Goal: Information Seeking & Learning: Learn about a topic

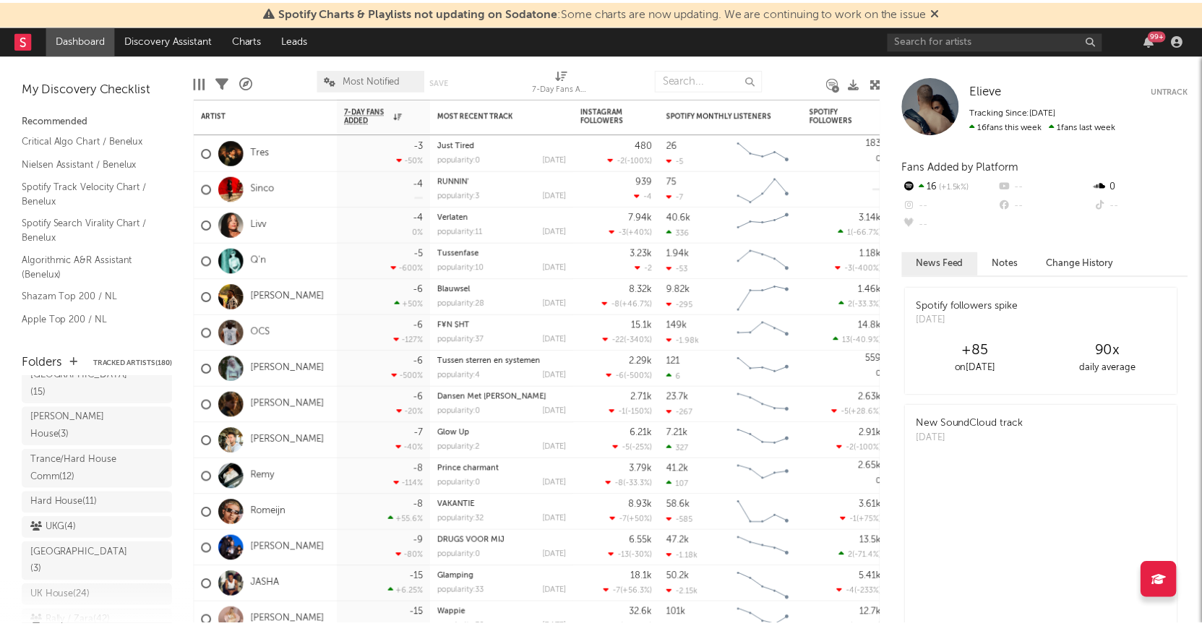
scroll to position [176, 0]
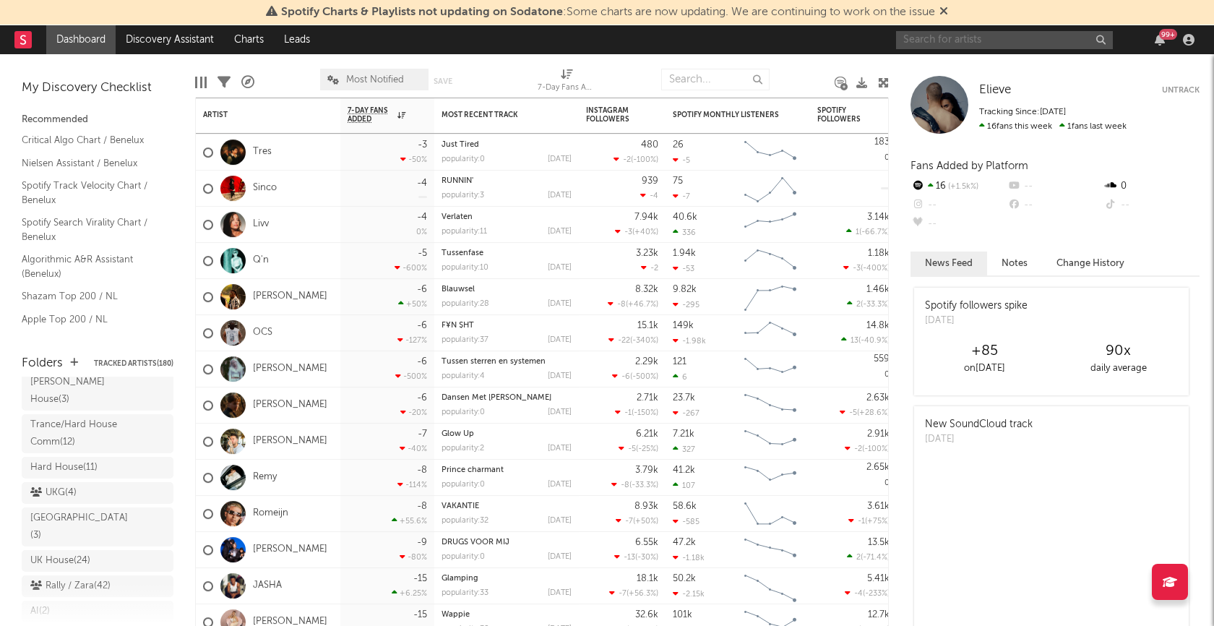
click at [949, 36] on input "text" at bounding box center [1004, 40] width 217 height 18
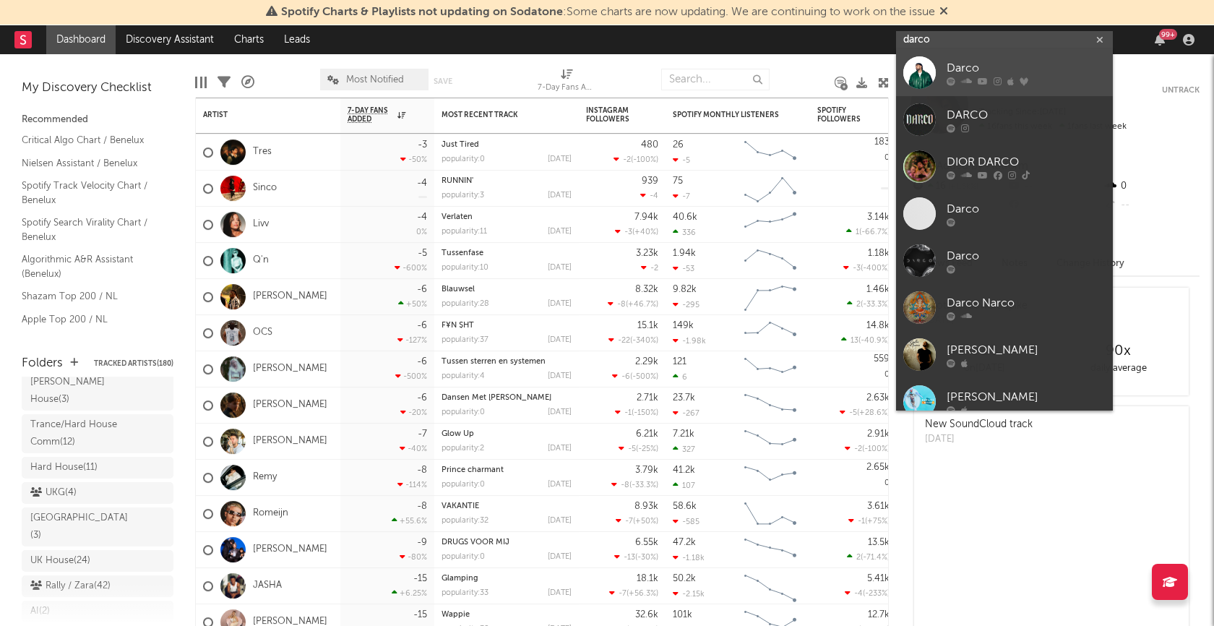
type input "darco"
click at [969, 72] on div "Darco" at bounding box center [1026, 68] width 159 height 17
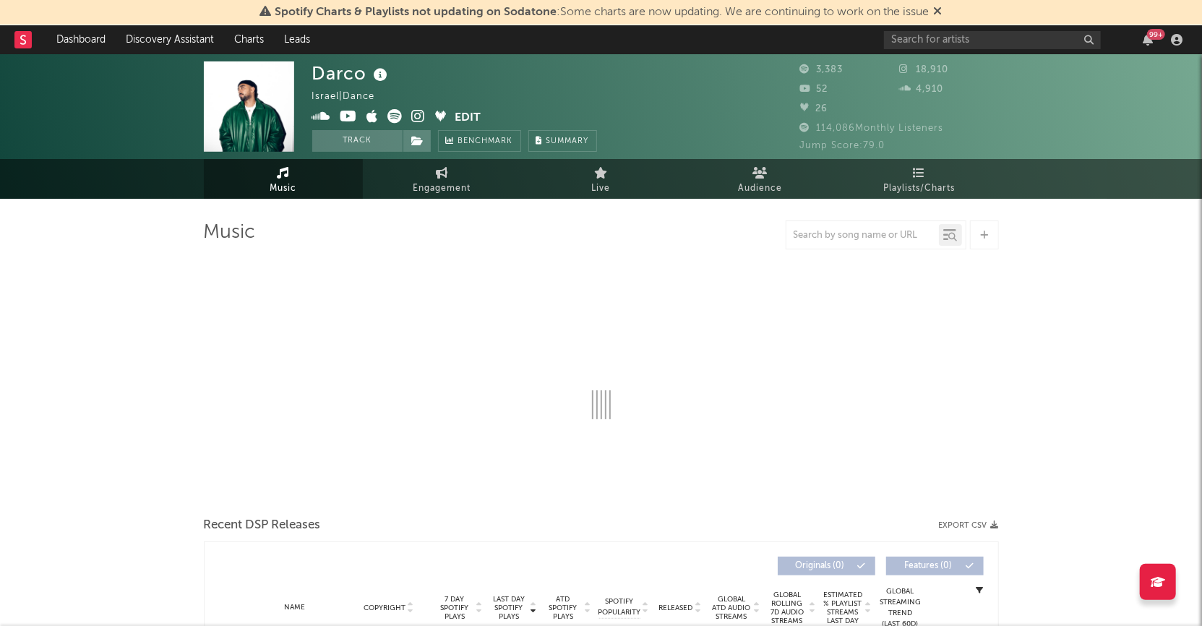
select select "1w"
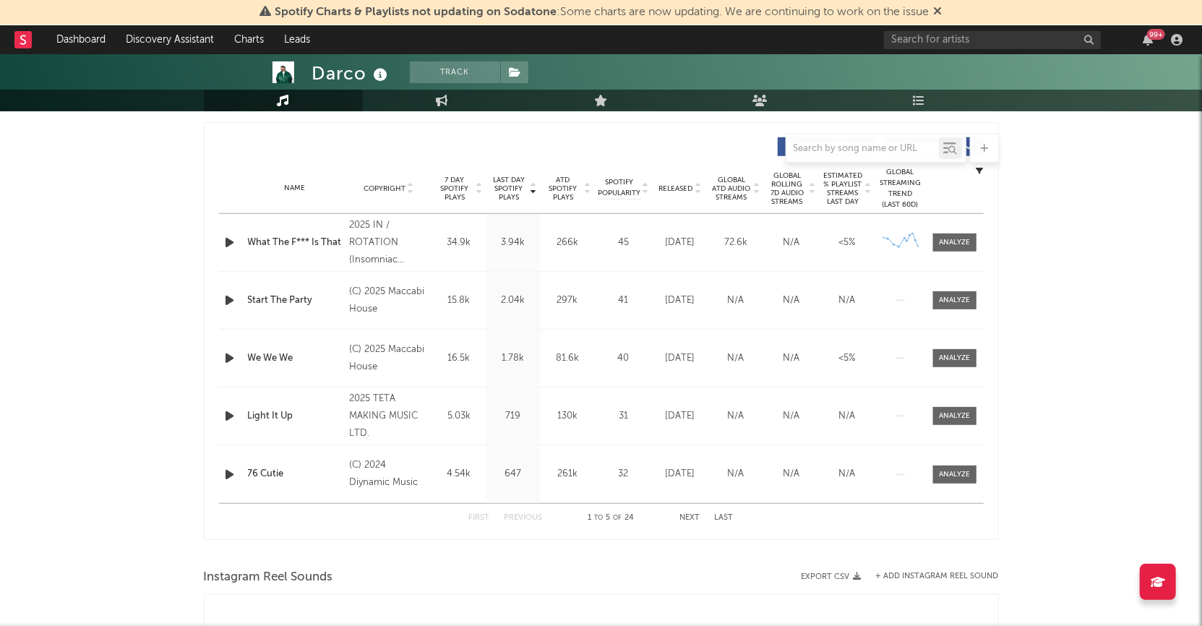
scroll to position [543, 0]
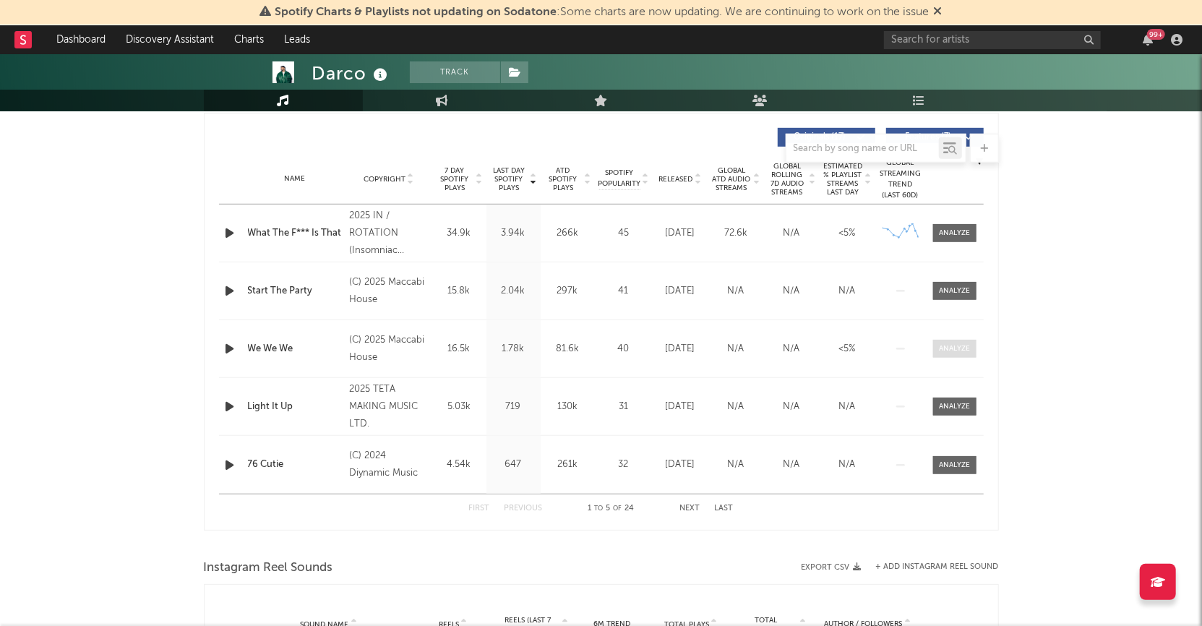
click at [964, 346] on div at bounding box center [954, 348] width 31 height 11
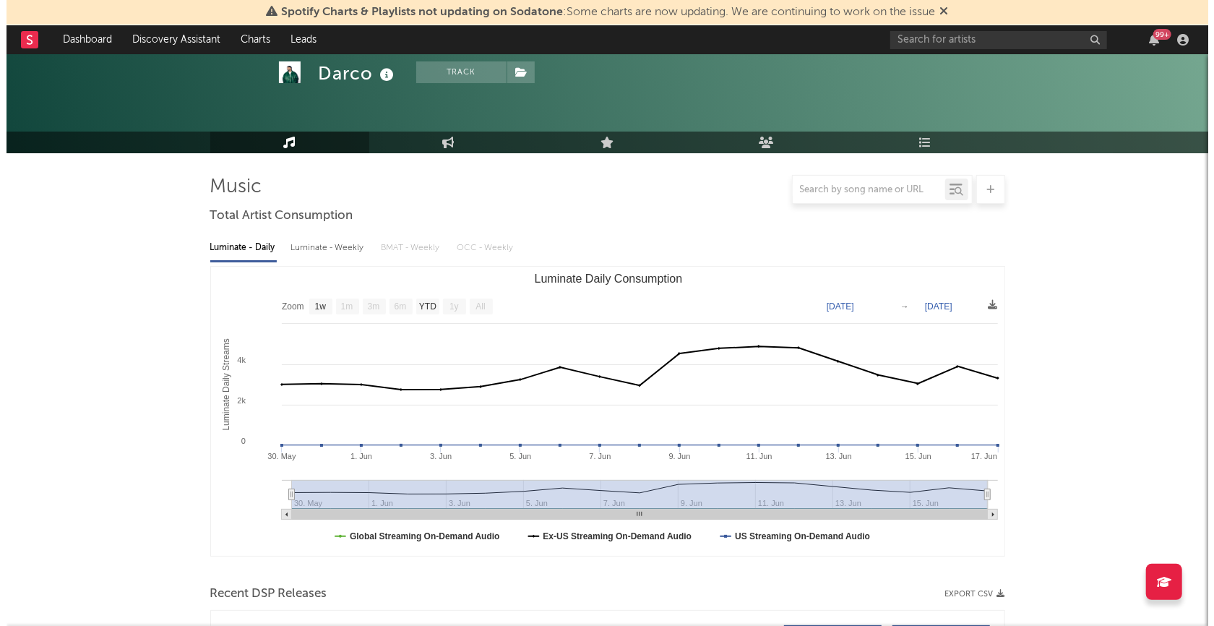
scroll to position [0, 0]
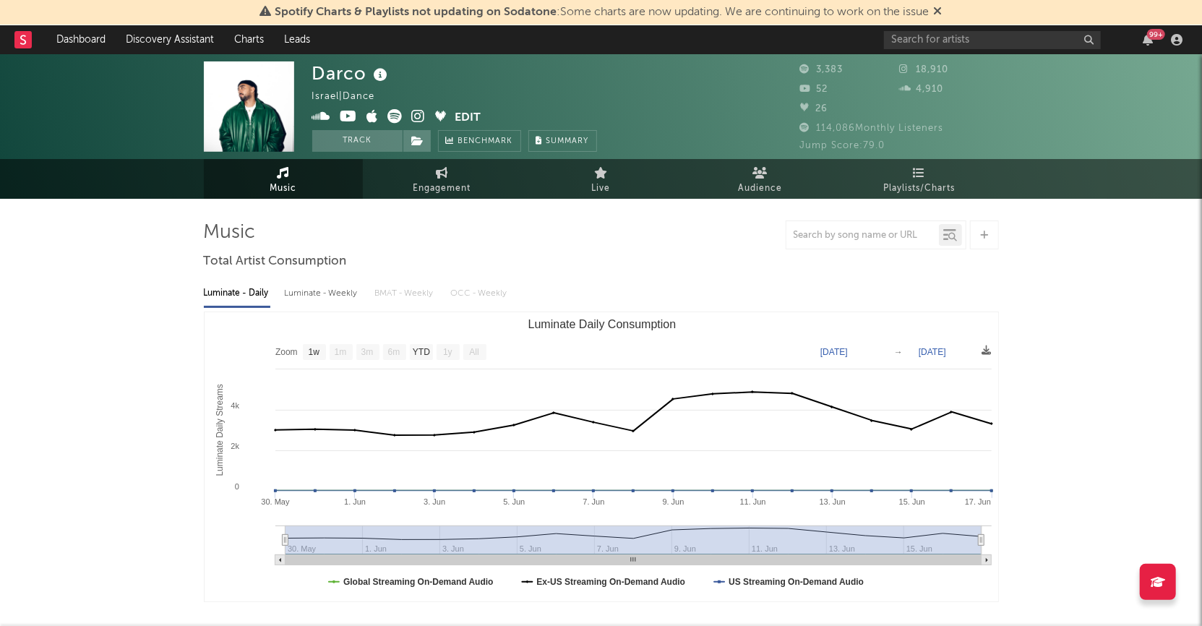
click at [28, 56] on div "Darco Israel | Dance Edit Track Benchmark Summary 3,383 18,910 52 4,910 26 114,…" at bounding box center [601, 106] width 1202 height 105
click at [28, 55] on div "Darco Israel | Dance Edit Track Benchmark Summary 3,383 18,910 52 4,910 26 114,…" at bounding box center [601, 106] width 1202 height 105
click at [28, 44] on rect at bounding box center [22, 39] width 17 height 17
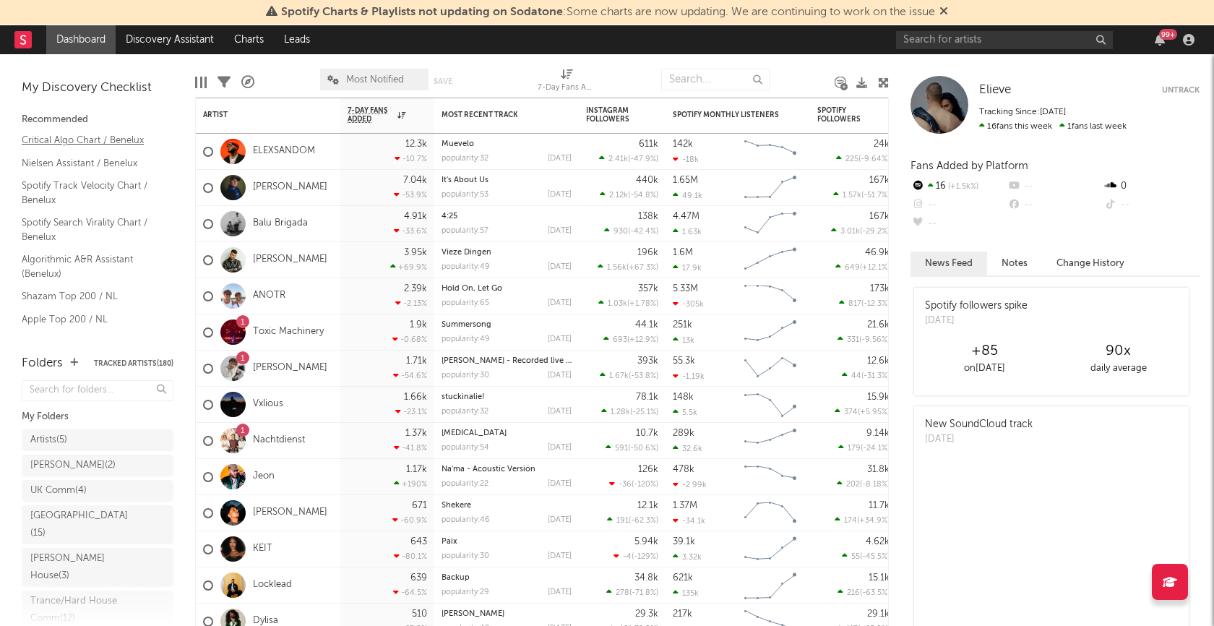
click at [109, 137] on link "Critical Algo Chart / Benelux" at bounding box center [90, 140] width 137 height 16
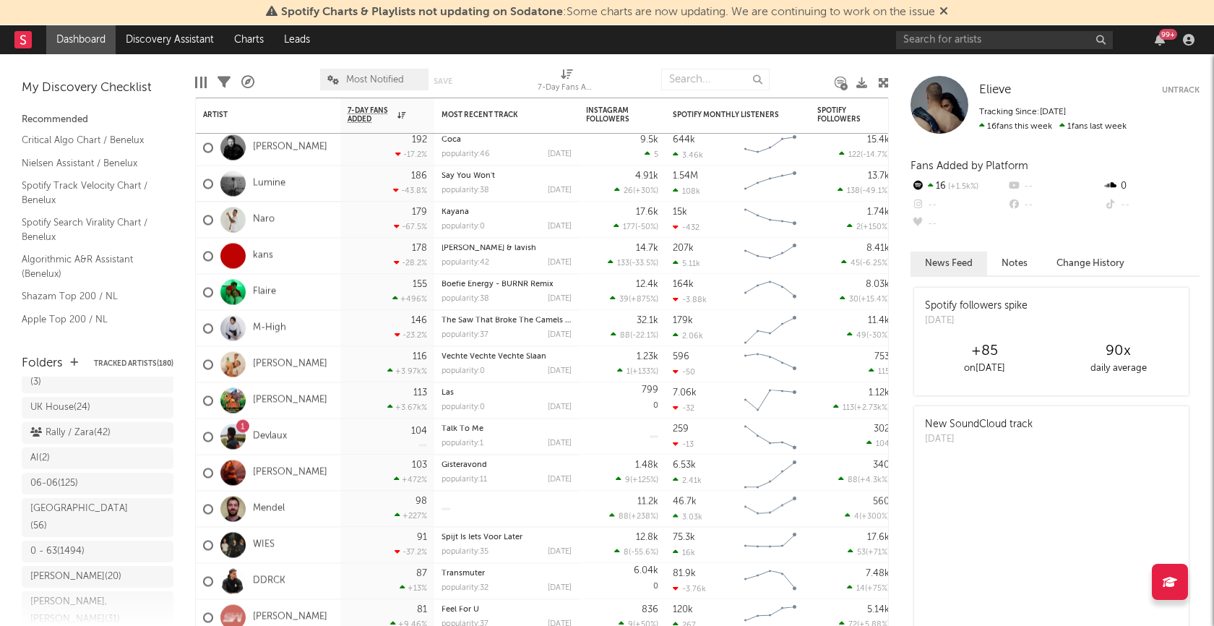
scroll to position [338, 0]
click at [72, 534] on div "0 - 63 ( 1494 )" at bounding box center [57, 542] width 54 height 17
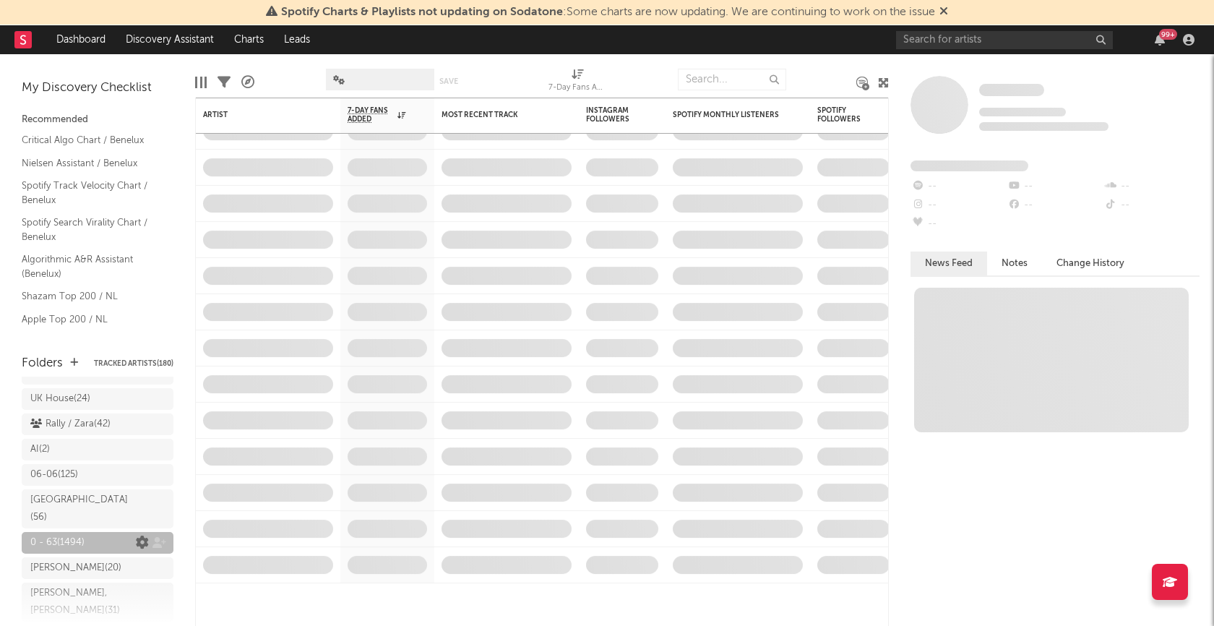
click at [136, 536] on icon at bounding box center [142, 542] width 13 height 13
click at [512, 79] on div at bounding box center [514, 79] width 50 height 36
